Goal: Task Accomplishment & Management: Manage account settings

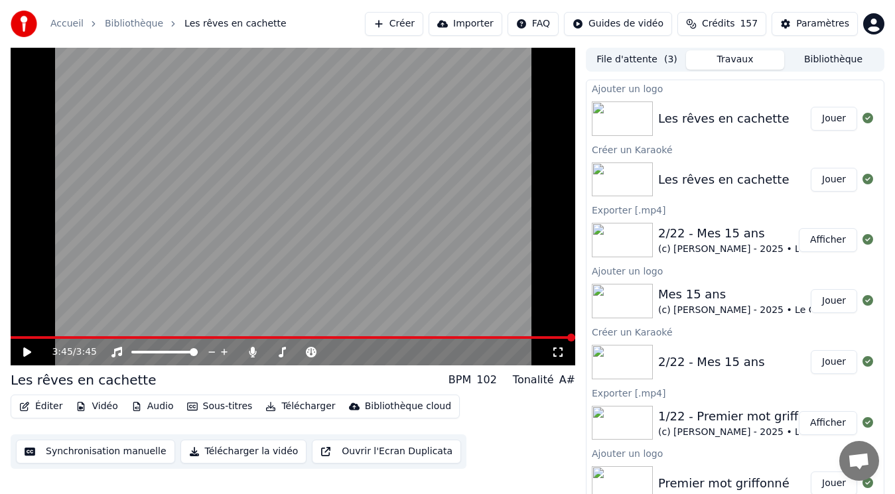
click at [738, 115] on div "Les rêves en cachette" at bounding box center [723, 118] width 131 height 19
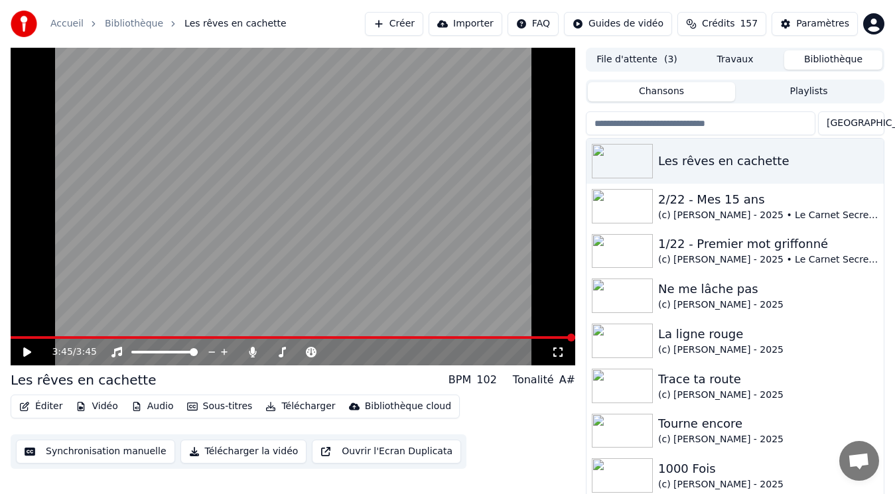
click at [814, 56] on button "Bibliothèque" at bounding box center [833, 59] width 98 height 19
click at [716, 207] on div "2/22 - Mes 15 ans" at bounding box center [761, 199] width 207 height 19
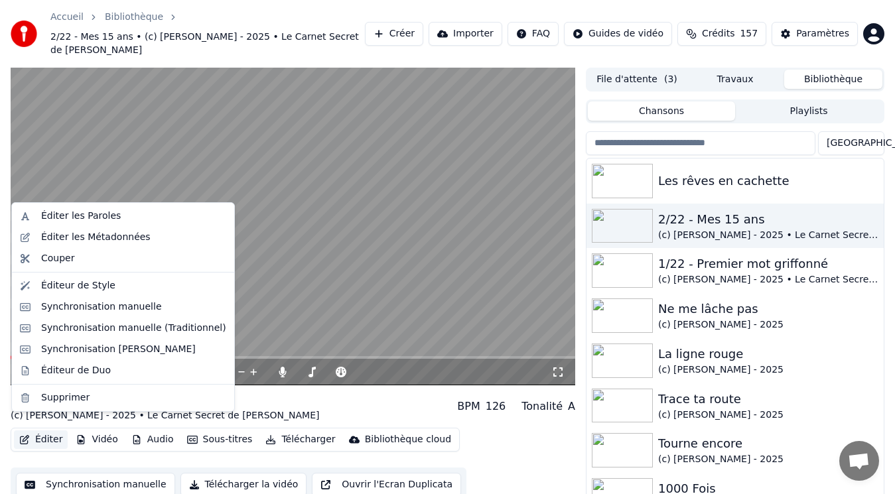
click at [40, 430] on button "Éditer" at bounding box center [41, 439] width 54 height 19
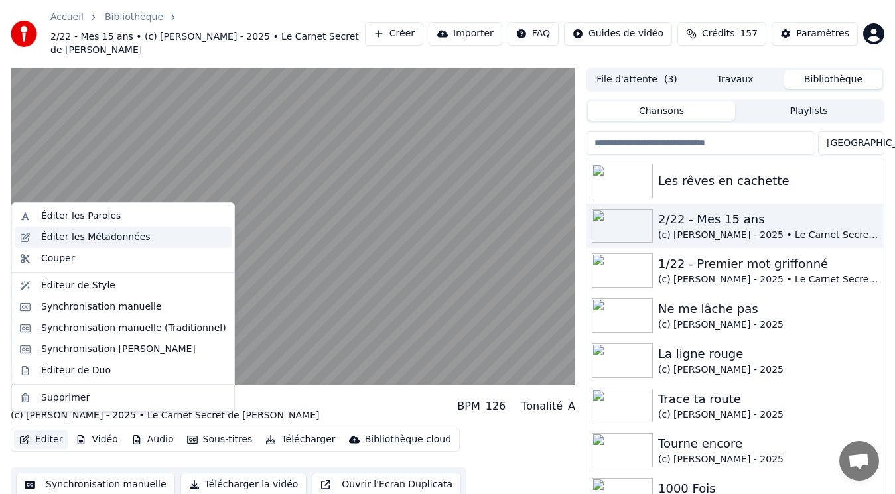
click at [119, 239] on div "Éditer les Métadonnées" at bounding box center [95, 237] width 109 height 13
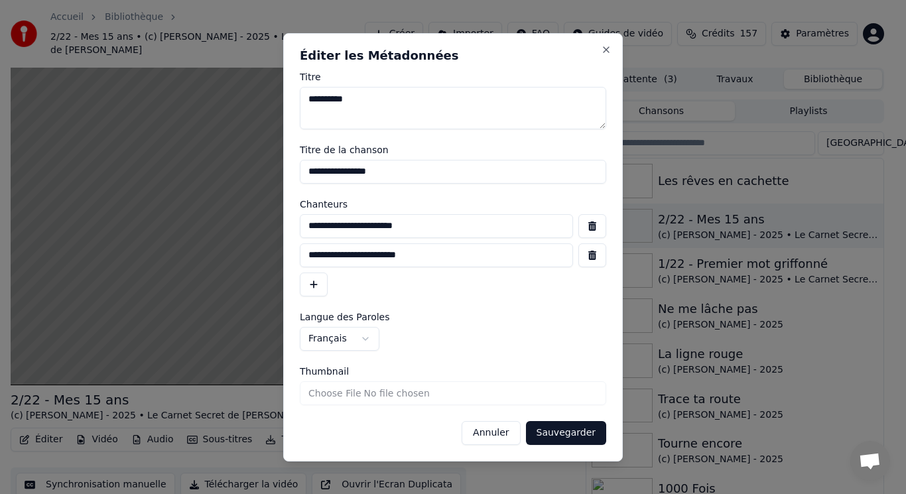
drag, startPoint x: 433, startPoint y: 231, endPoint x: 287, endPoint y: 222, distance: 146.2
click at [287, 222] on div "**********" at bounding box center [453, 247] width 340 height 428
click at [490, 432] on button "Annuler" at bounding box center [491, 433] width 58 height 24
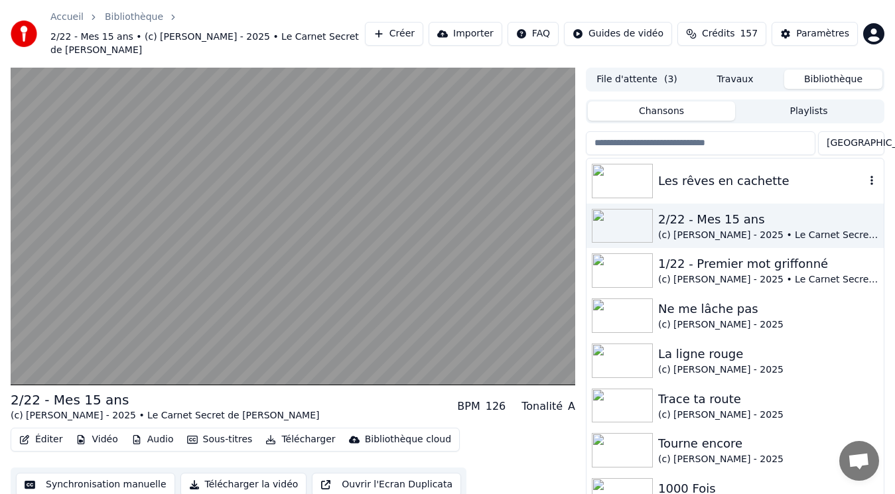
click at [718, 172] on div "Les rêves en cachette" at bounding box center [761, 181] width 207 height 19
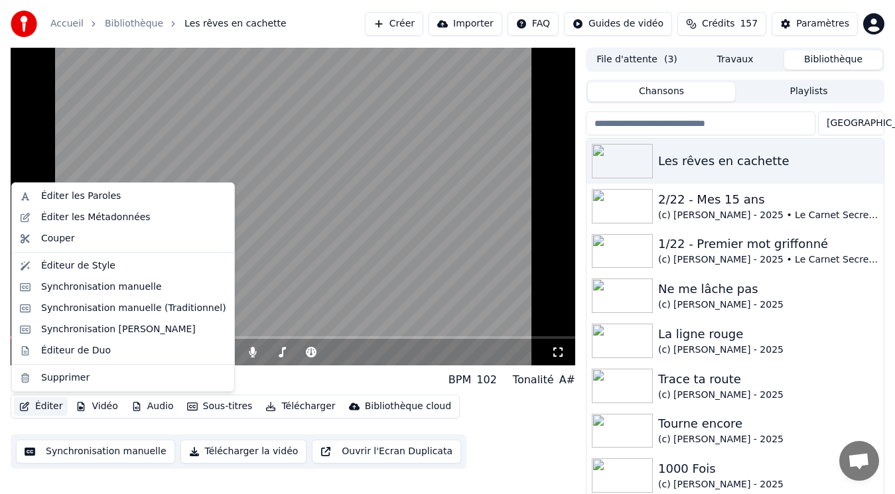
click at [27, 404] on icon "button" at bounding box center [24, 406] width 9 height 9
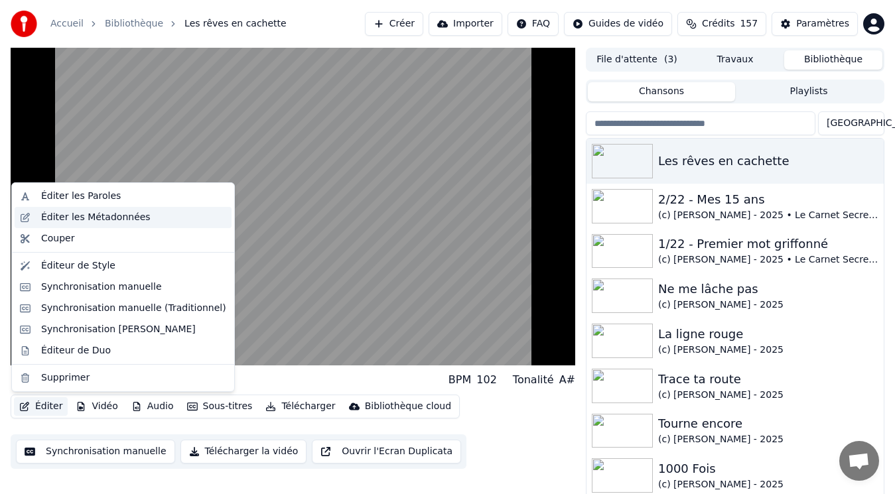
click at [88, 220] on div "Éditer les Métadonnées" at bounding box center [95, 217] width 109 height 13
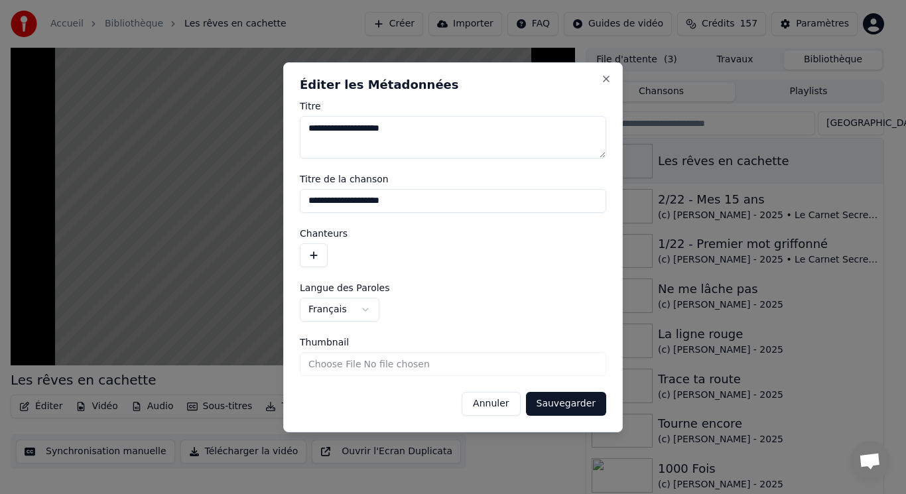
click at [309, 251] on button "button" at bounding box center [314, 255] width 28 height 24
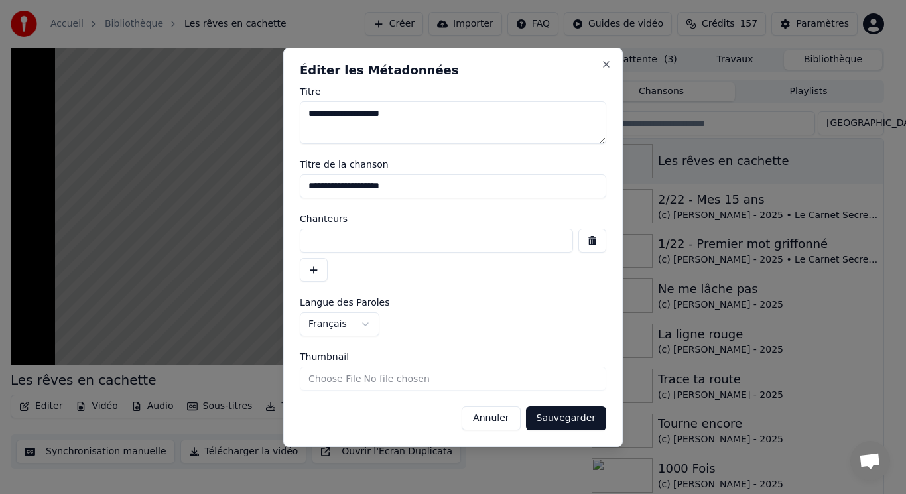
paste input "**********"
type input "**********"
click at [306, 186] on input "**********" at bounding box center [453, 186] width 306 height 24
type input "**********"
click at [570, 417] on button "Sauvegarder" at bounding box center [566, 419] width 80 height 24
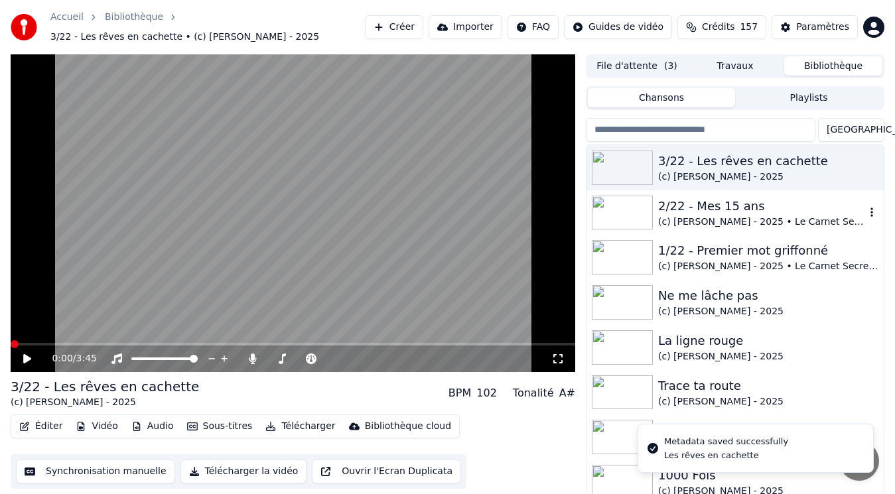
click at [743, 220] on div "(c) [PERSON_NAME] - 2025 • Le Carnet Secret de [PERSON_NAME]" at bounding box center [761, 222] width 207 height 13
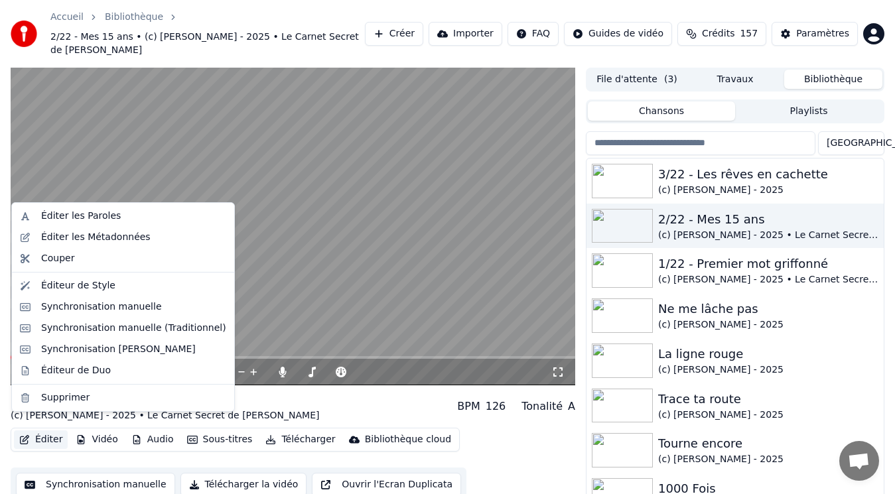
click at [42, 430] on button "Éditer" at bounding box center [41, 439] width 54 height 19
click at [87, 235] on div "Éditer les Métadonnées" at bounding box center [95, 237] width 109 height 13
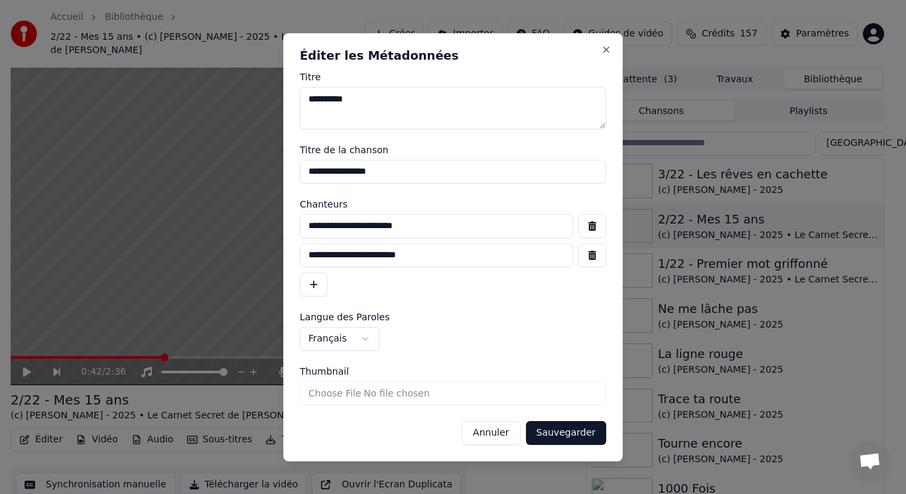
drag, startPoint x: 442, startPoint y: 259, endPoint x: 209, endPoint y: 263, distance: 232.8
click at [209, 263] on body "Accueil Bibliothèque 2/22 - Mes 15 ans • (c) [PERSON_NAME] - 2025 • Le Carnet S…" at bounding box center [447, 247] width 895 height 494
click at [503, 431] on button "Annuler" at bounding box center [491, 433] width 58 height 24
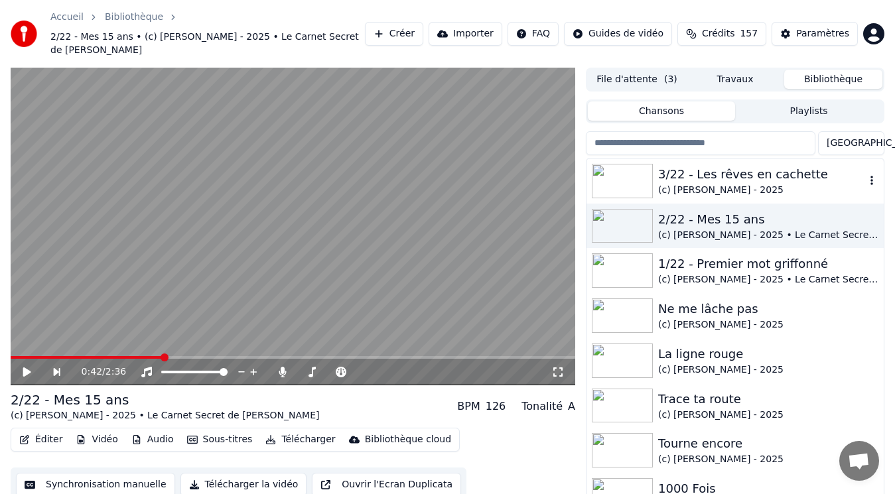
click at [694, 166] on div "3/22 - Les rêves en cachette" at bounding box center [761, 174] width 207 height 19
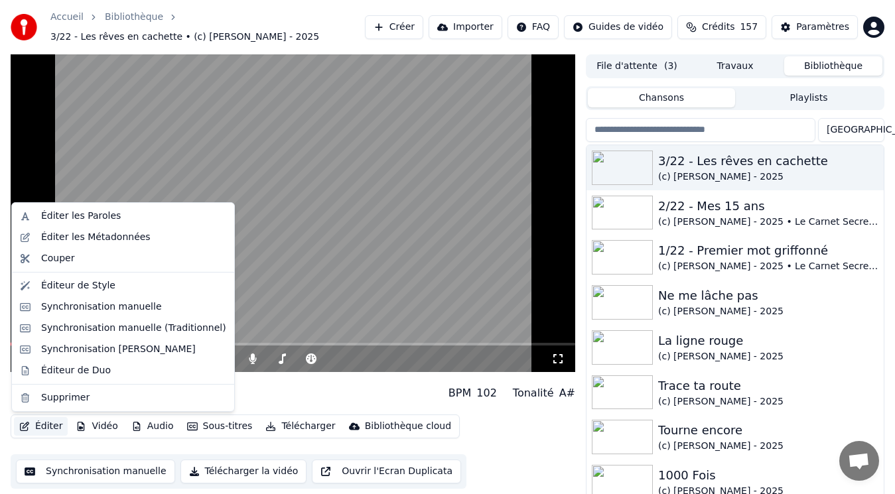
click at [34, 421] on button "Éditer" at bounding box center [41, 426] width 54 height 19
click at [126, 243] on div "Éditer les Métadonnées" at bounding box center [95, 237] width 109 height 13
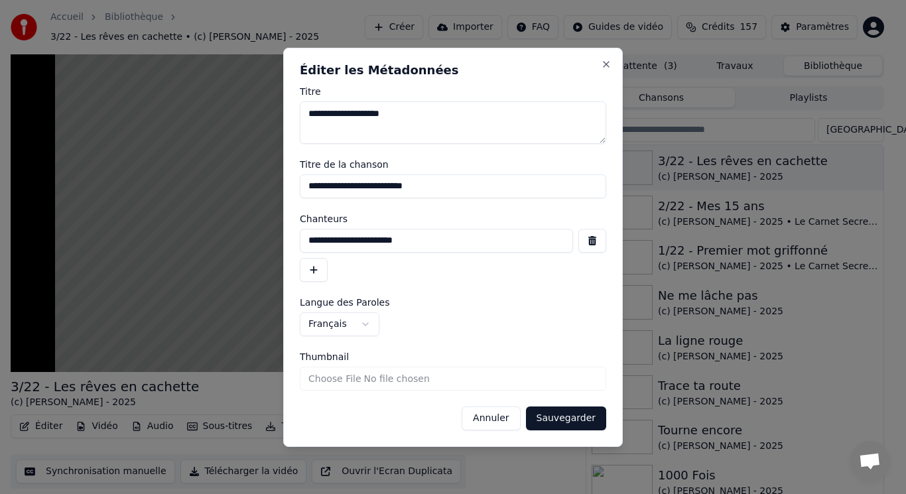
click at [322, 268] on button "button" at bounding box center [314, 270] width 28 height 24
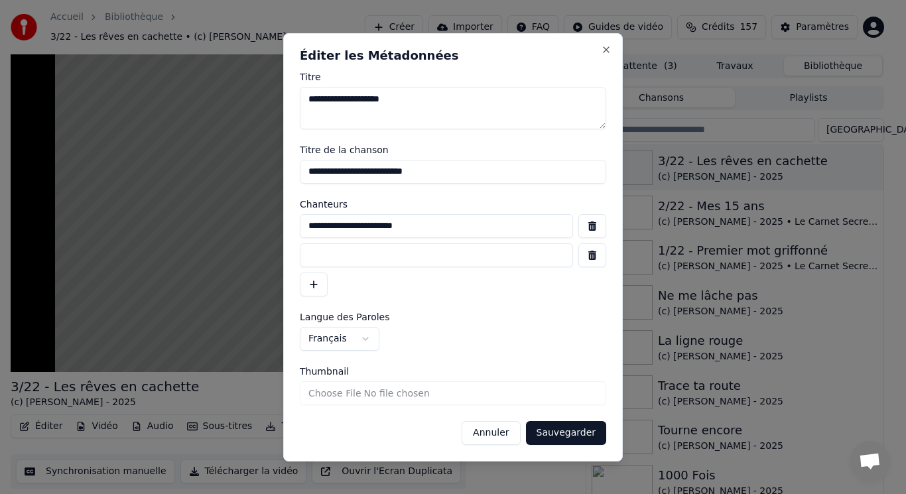
paste input "**********"
type input "**********"
click at [570, 434] on button "Sauvegarder" at bounding box center [566, 433] width 80 height 24
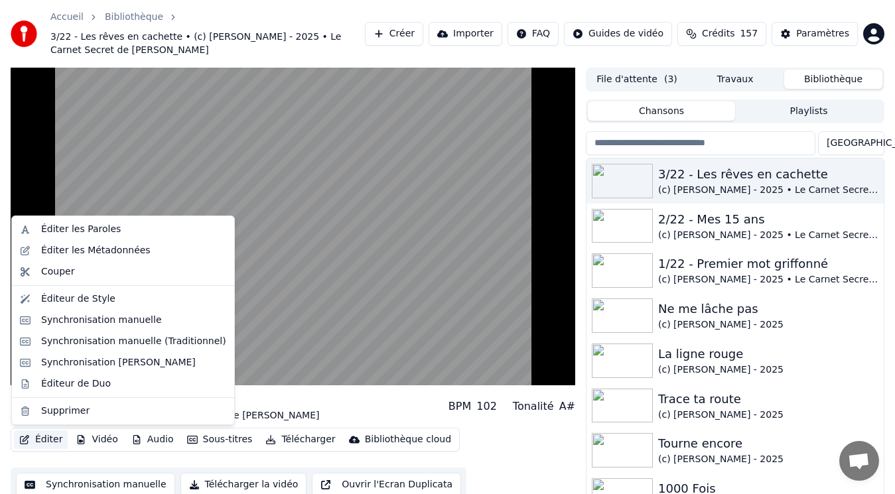
click at [54, 441] on button "Éditer" at bounding box center [41, 439] width 54 height 19
click at [96, 338] on div "Synchronisation manuelle (Traditionnel)" at bounding box center [133, 341] width 185 height 13
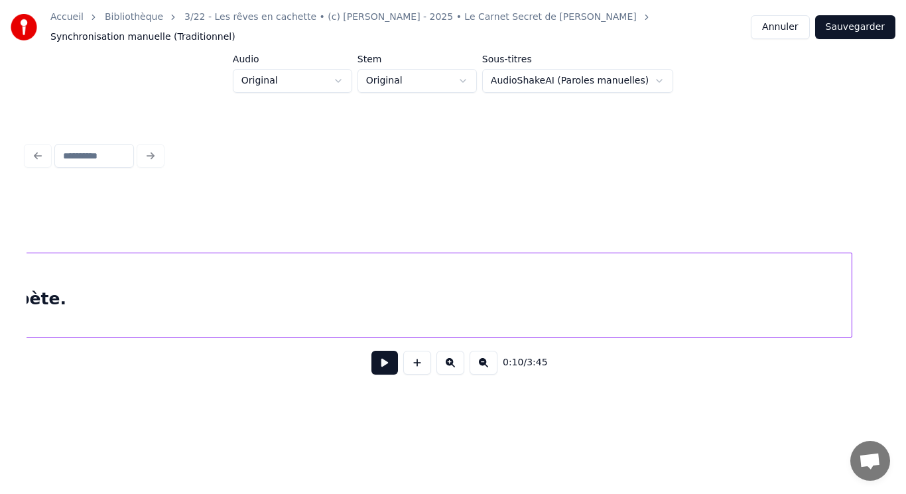
scroll to position [0, 12780]
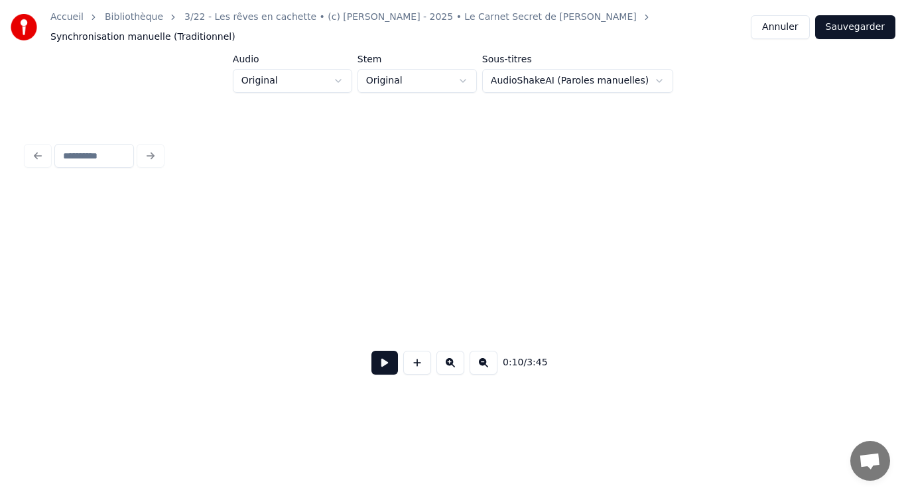
click at [0, 208] on div "Accueil Bibliothèque 3/22 - Les rêves en cachette • (c) [PERSON_NAME] - 2025 • …" at bounding box center [453, 205] width 906 height 411
click at [37, 226] on div "2:59 / 3:45" at bounding box center [453, 287] width 853 height 202
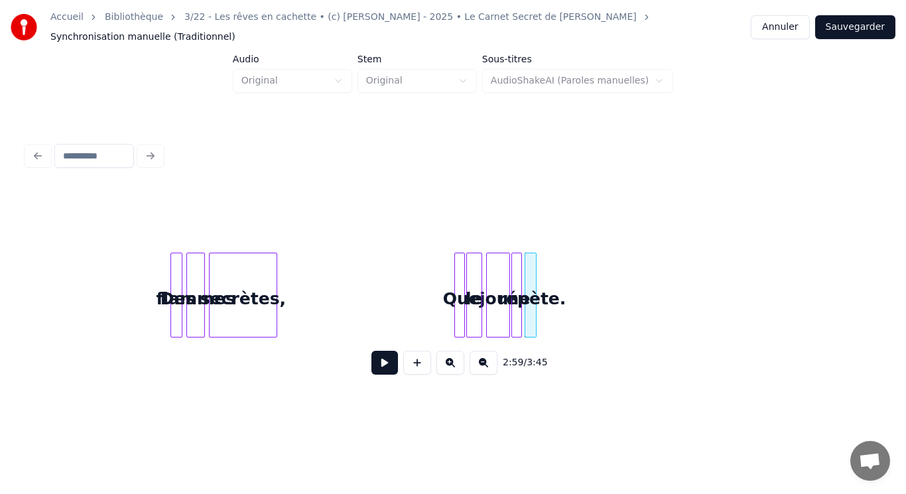
scroll to position [0, 11360]
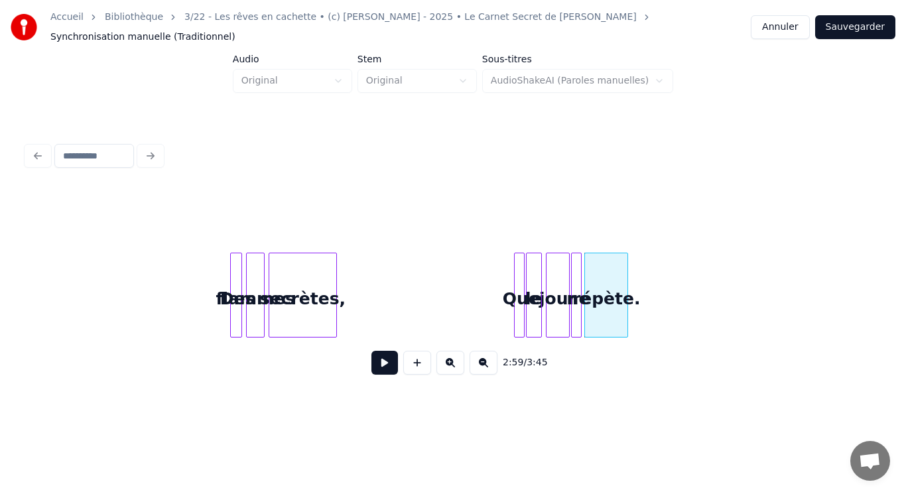
click at [626, 272] on div at bounding box center [625, 295] width 4 height 84
click at [419, 360] on button at bounding box center [417, 363] width 28 height 24
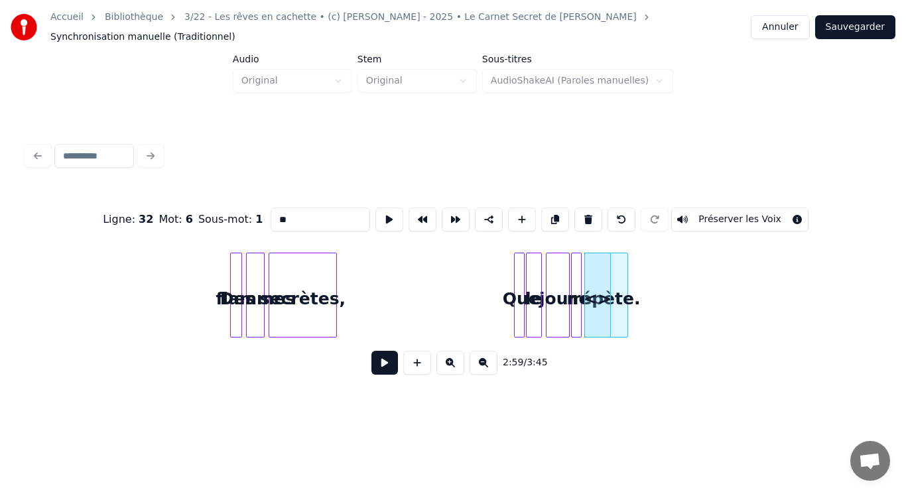
click at [419, 360] on button at bounding box center [417, 363] width 28 height 24
click at [615, 208] on button at bounding box center [622, 220] width 28 height 24
type input "*******"
click at [615, 208] on button at bounding box center [622, 220] width 28 height 24
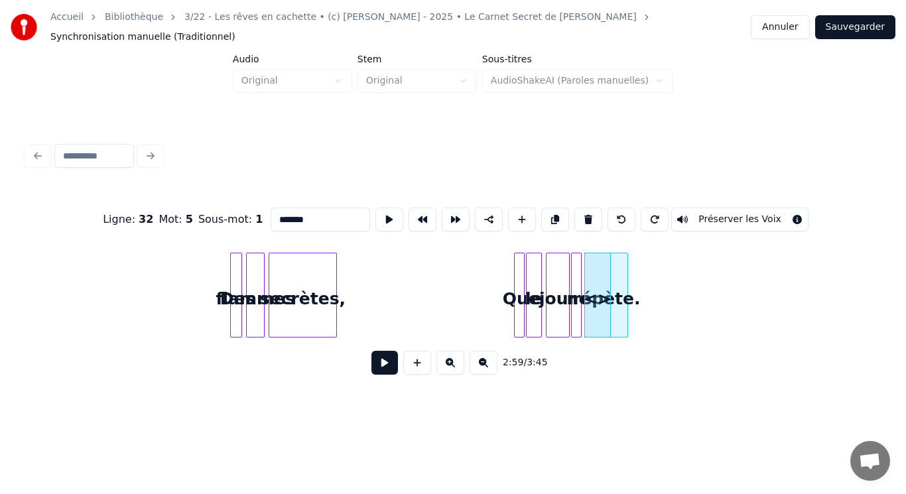
click at [615, 208] on button at bounding box center [622, 220] width 28 height 24
click at [452, 363] on button at bounding box center [450, 363] width 28 height 24
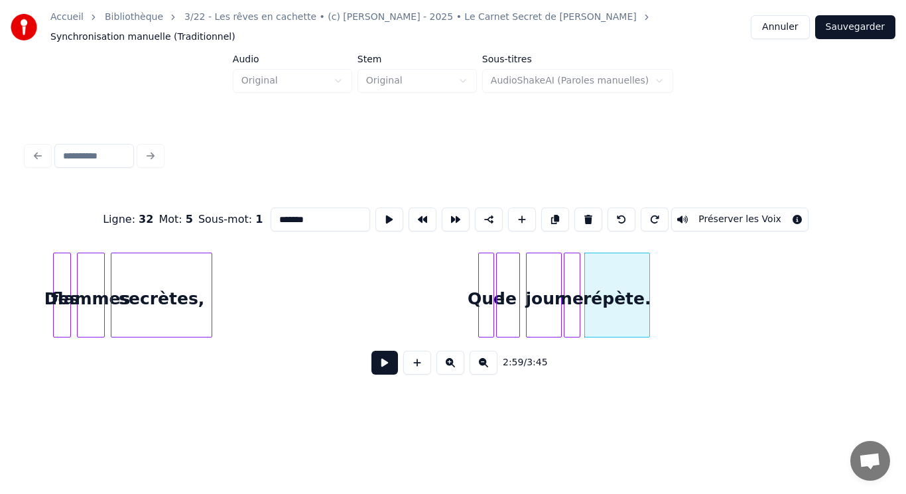
click at [452, 363] on button at bounding box center [450, 363] width 28 height 24
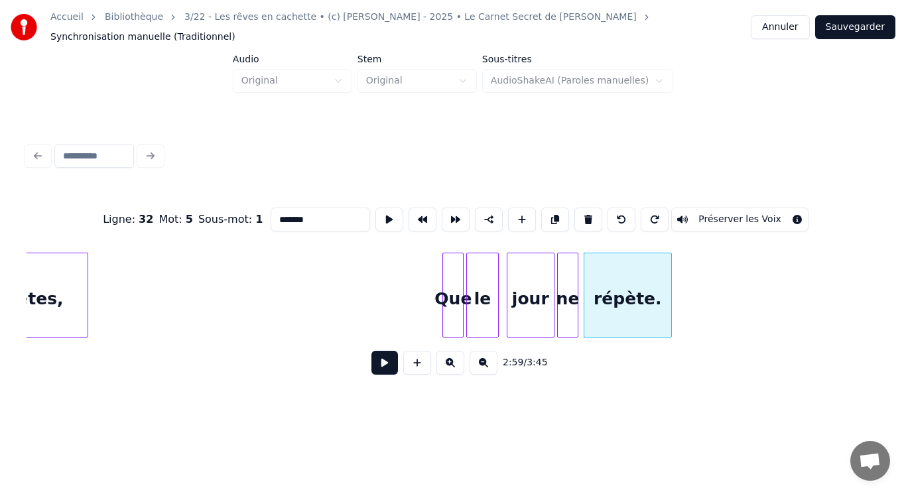
click at [452, 363] on button at bounding box center [450, 363] width 28 height 24
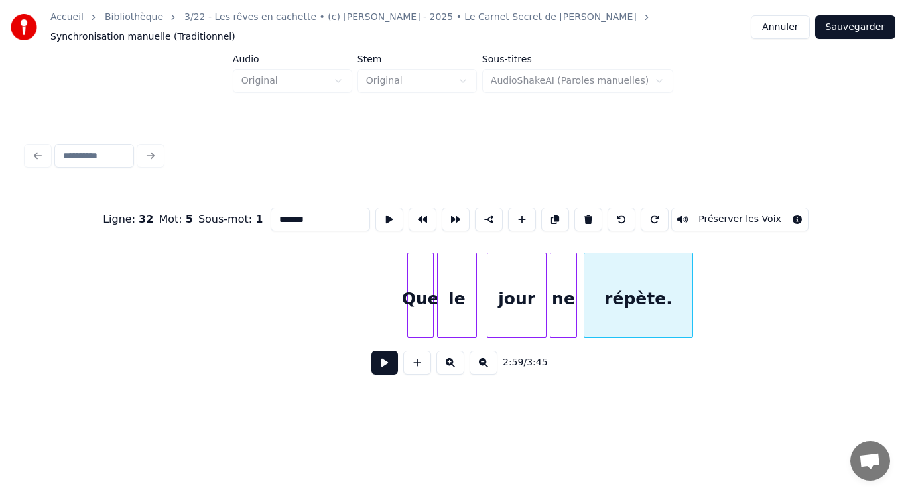
click at [452, 363] on button at bounding box center [450, 363] width 28 height 24
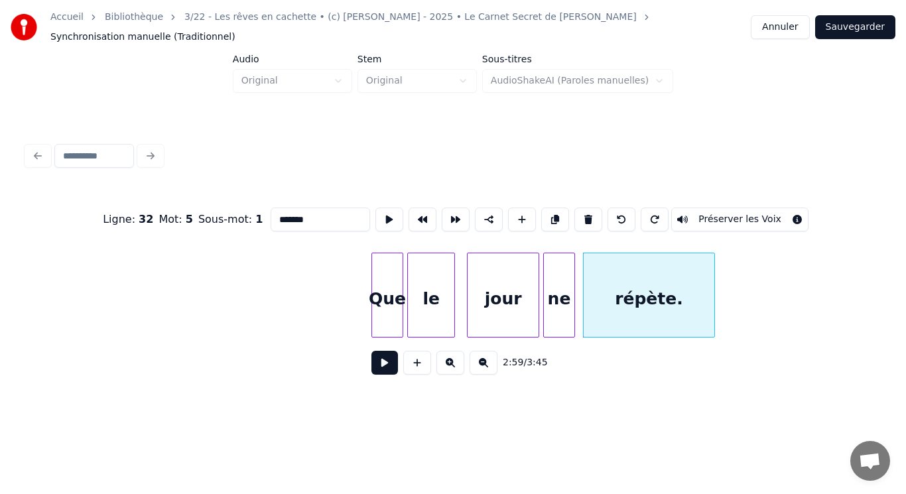
click at [452, 363] on button at bounding box center [450, 363] width 28 height 24
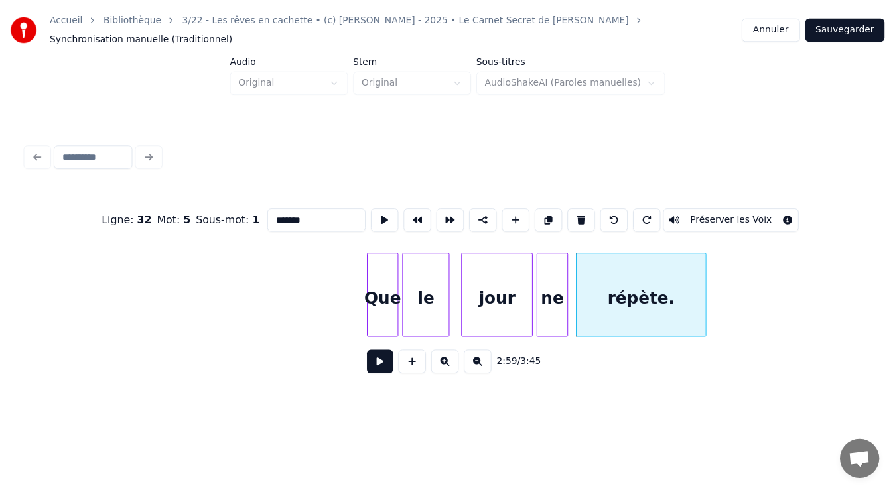
scroll to position [0, 41157]
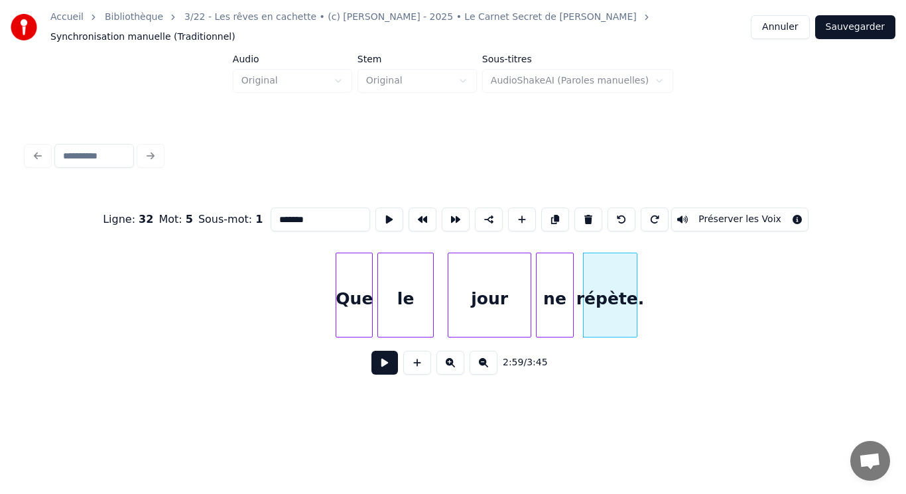
click at [636, 289] on div at bounding box center [635, 295] width 4 height 84
click at [852, 23] on button "Sauvegarder" at bounding box center [855, 27] width 80 height 24
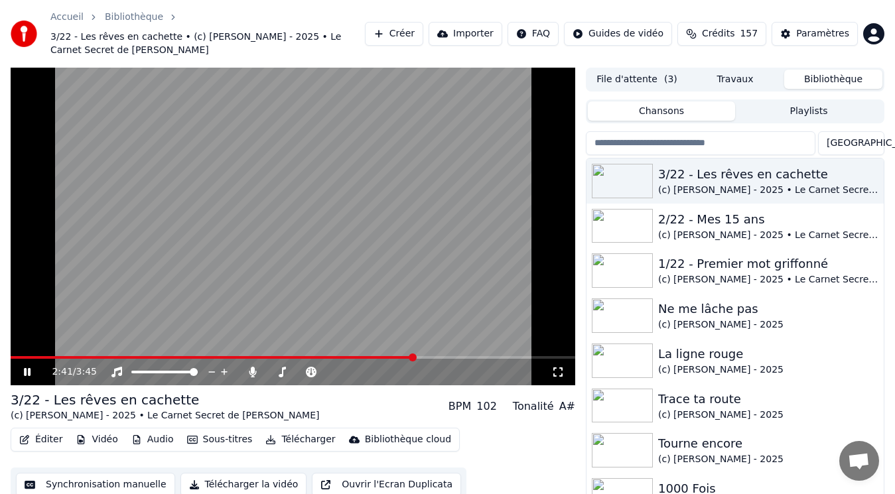
click at [414, 357] on span at bounding box center [293, 357] width 564 height 3
